Goal: Transaction & Acquisition: Download file/media

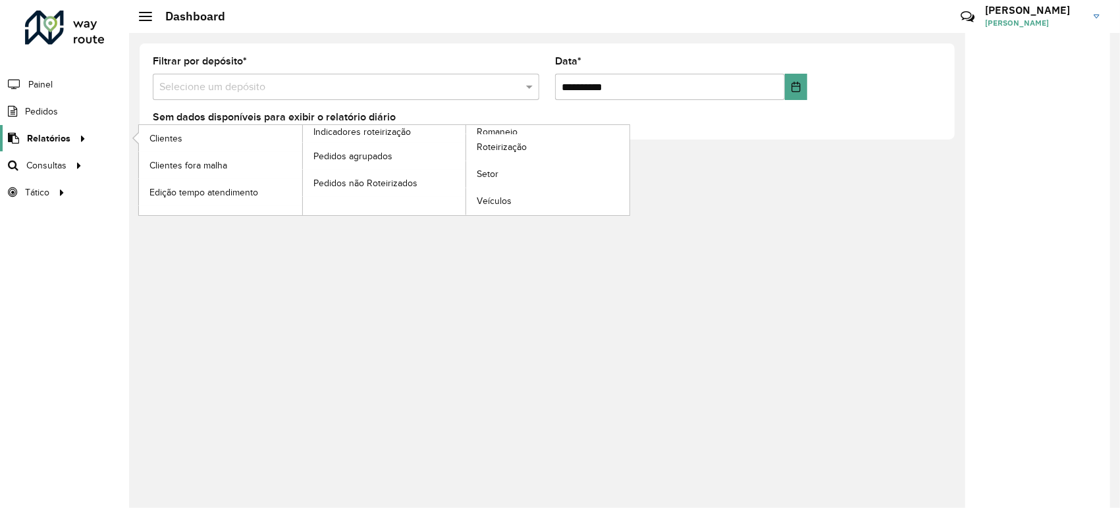
click at [67, 136] on span "Relatórios" at bounding box center [48, 139] width 43 height 14
click at [523, 144] on span "Roteirização" at bounding box center [503, 147] width 53 height 14
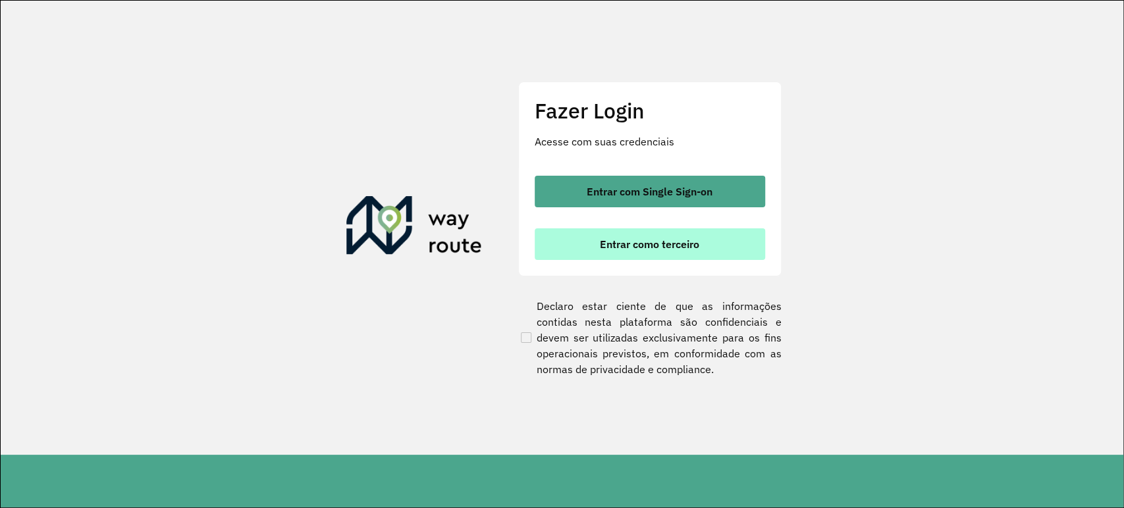
click at [632, 239] on span "Entrar como terceiro" at bounding box center [649, 244] width 99 height 11
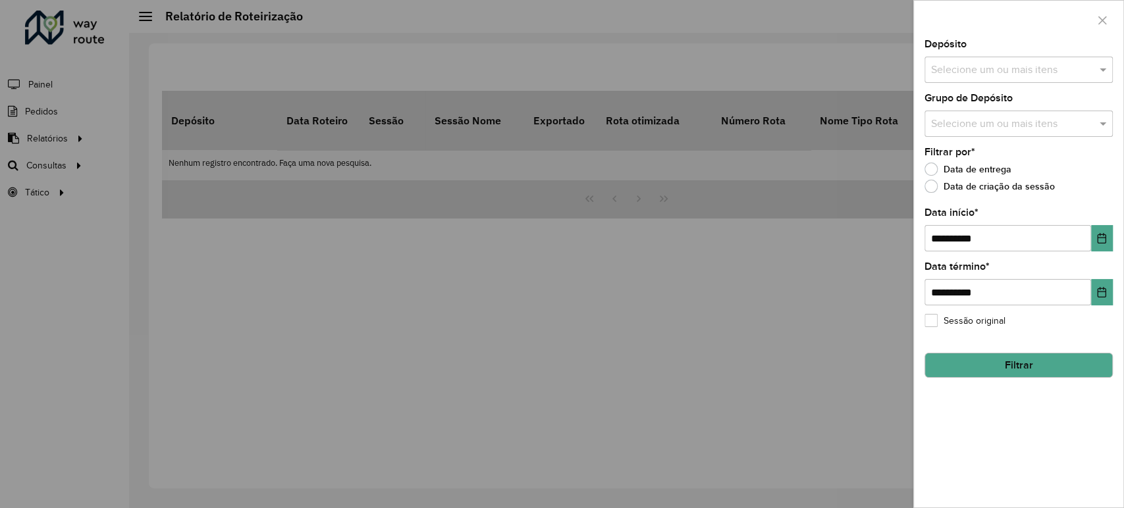
click at [940, 67] on input "text" at bounding box center [1012, 71] width 169 height 16
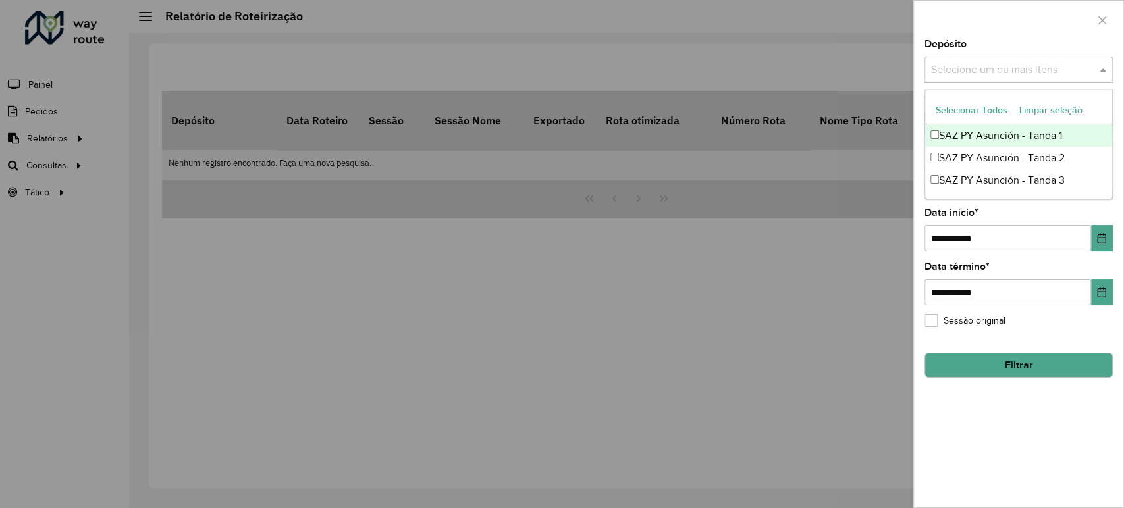
click at [939, 142] on div "SAZ PY Asunción - Tanda 1" at bounding box center [1018, 135] width 187 height 22
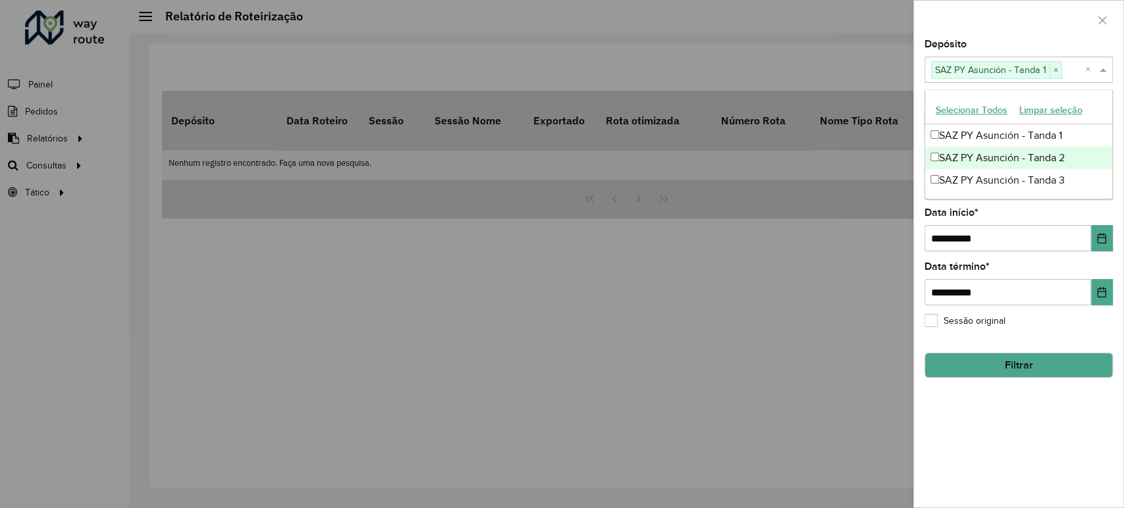
drag, startPoint x: 948, startPoint y: 159, endPoint x: 951, endPoint y: 166, distance: 7.7
click at [948, 159] on div "SAZ PY Asunción - Tanda 2" at bounding box center [1018, 158] width 187 height 22
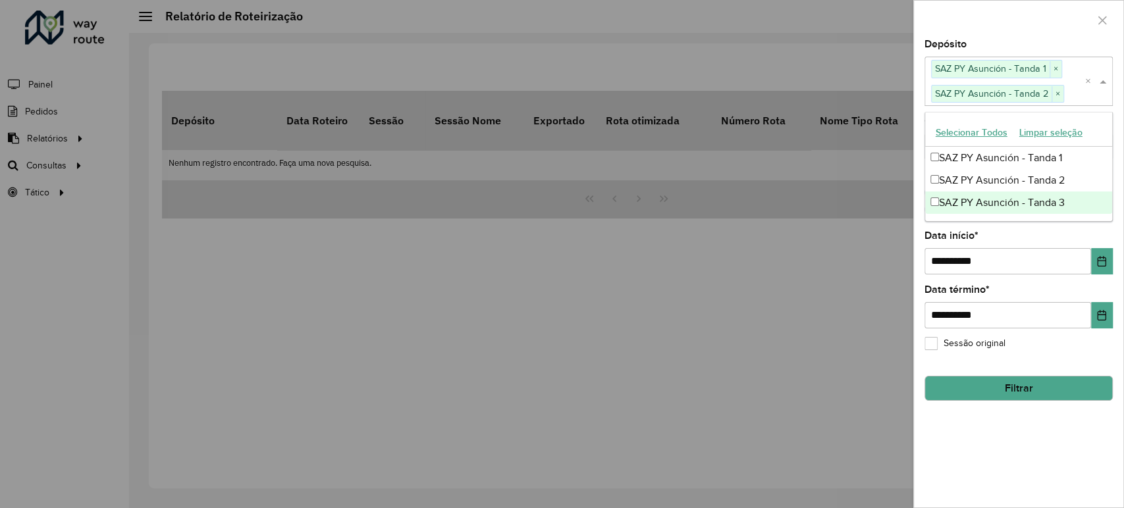
click at [951, 199] on div "SAZ PY Asunción - Tanda 3" at bounding box center [1018, 203] width 187 height 22
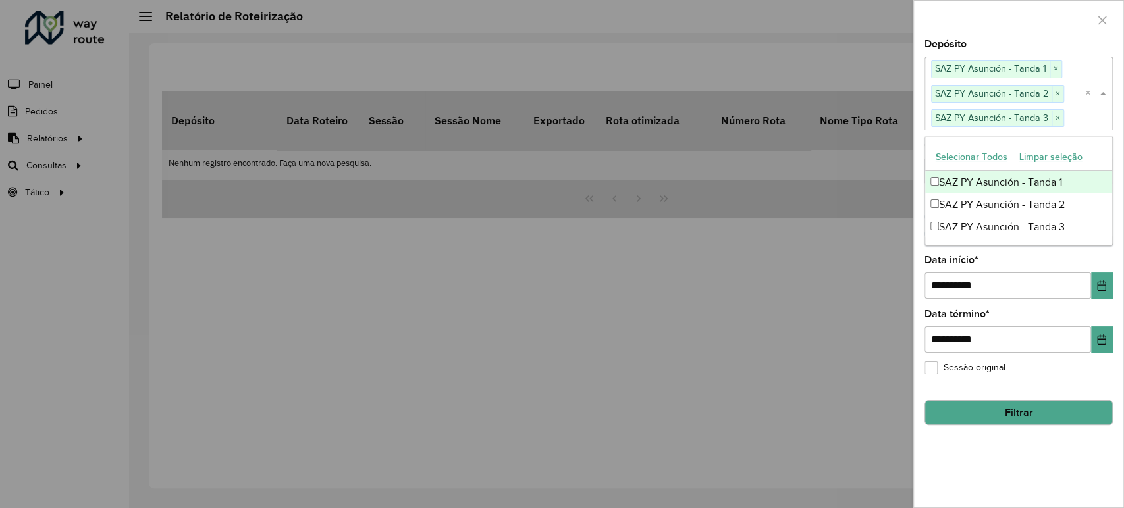
click at [987, 61] on span "SAZ PY Asunción - Tanda 1" at bounding box center [991, 69] width 118 height 16
drag, startPoint x: 988, startPoint y: 46, endPoint x: 993, endPoint y: 67, distance: 21.6
click at [989, 46] on div "Depósito Selecione um ou mais itens SAZ PY Asunción - Tanda 1 × SAZ PY Asunción…" at bounding box center [1019, 85] width 188 height 90
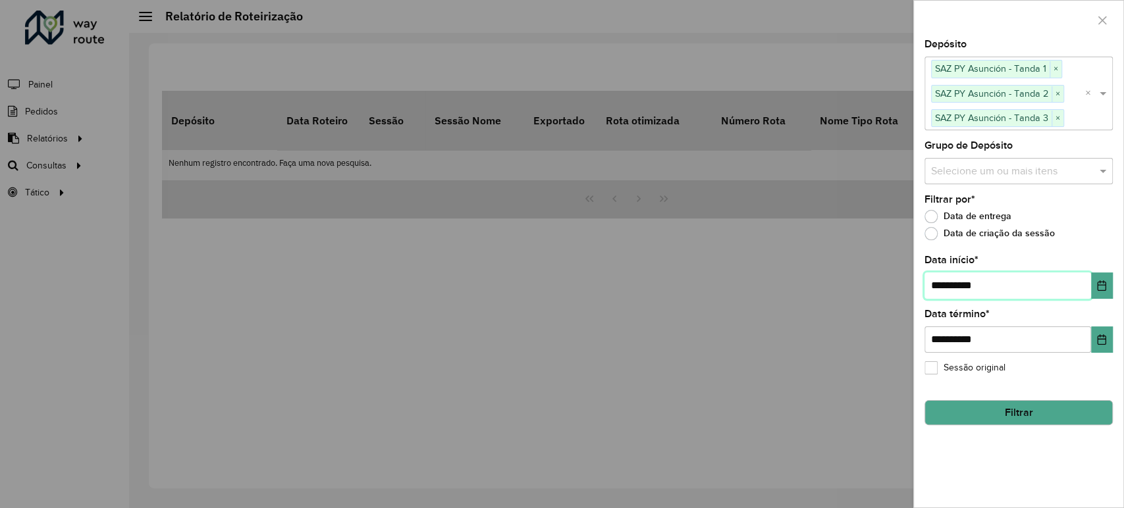
click at [944, 277] on input "**********" at bounding box center [1008, 286] width 167 height 26
type input "**********"
click at [1049, 409] on button "Filtrar" at bounding box center [1019, 412] width 188 height 25
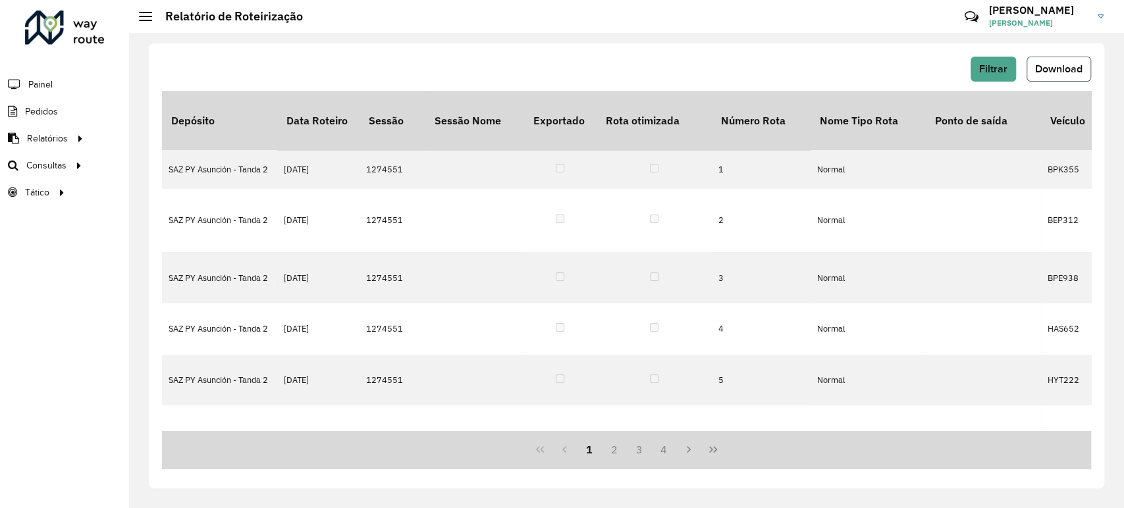
click at [1080, 71] on span "Download" at bounding box center [1058, 68] width 47 height 11
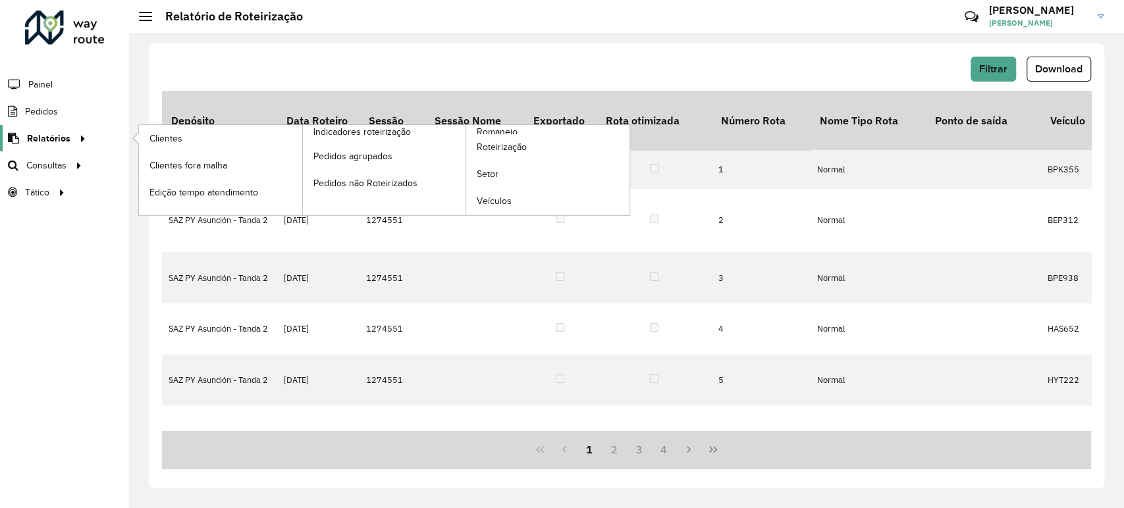
click at [59, 133] on span "Relatórios" at bounding box center [48, 139] width 43 height 14
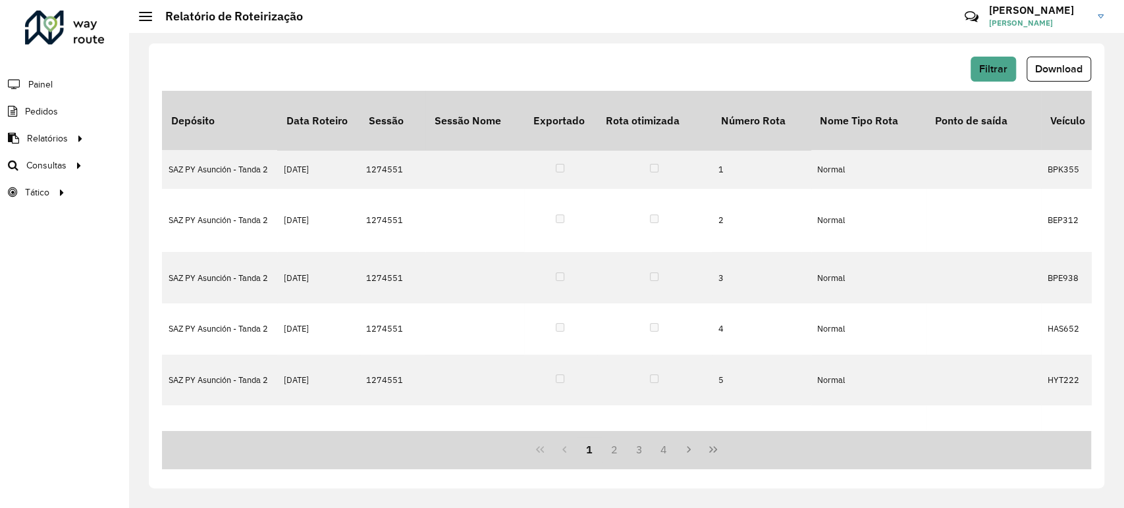
drag, startPoint x: 576, startPoint y: 66, endPoint x: 707, endPoint y: 64, distance: 131.1
click at [592, 65] on div "Filtrar Download" at bounding box center [626, 69] width 929 height 25
